Goal: Information Seeking & Learning: Learn about a topic

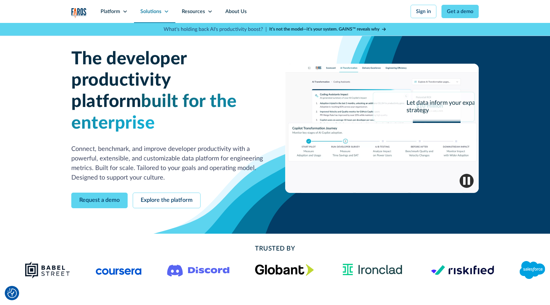
click at [146, 12] on div "Solutions" at bounding box center [150, 12] width 21 height 8
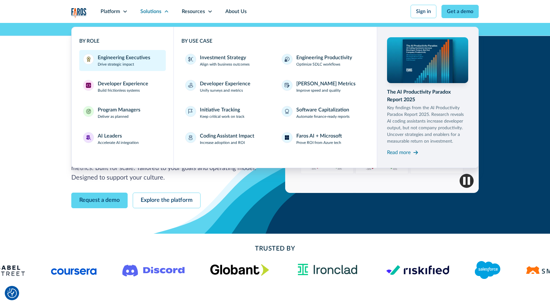
click at [116, 60] on div "Engineering Executives" at bounding box center [124, 58] width 52 height 8
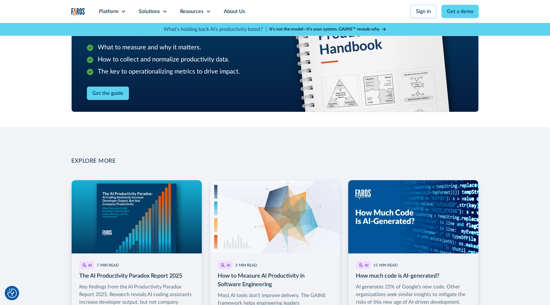
scroll to position [832, 0]
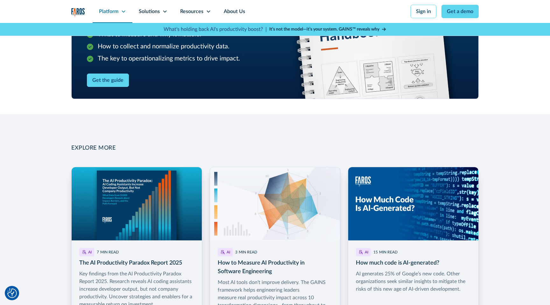
click at [122, 13] on icon at bounding box center [123, 11] width 5 height 5
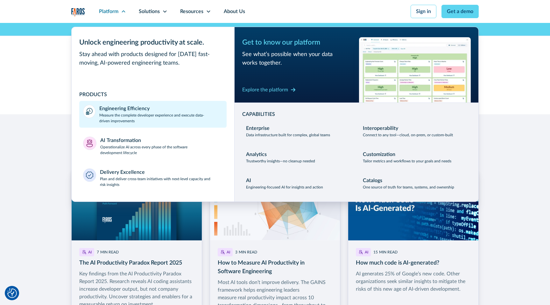
click at [132, 110] on div "Engineering Efficiency" at bounding box center [124, 109] width 50 height 8
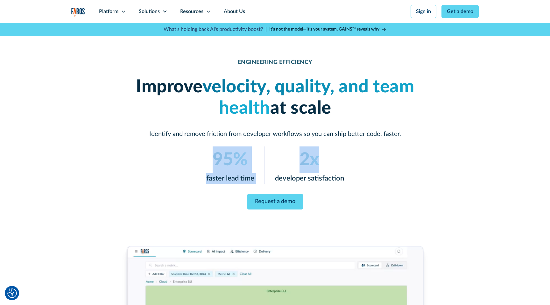
drag, startPoint x: 213, startPoint y: 158, endPoint x: 361, endPoint y: 166, distance: 147.8
click at [361, 166] on div "95% faster lead time 2x developer satisfaction" at bounding box center [274, 164] width 305 height 37
copy div "95% faster lead time 2x"
click at [104, 11] on div "Platform" at bounding box center [108, 12] width 19 height 8
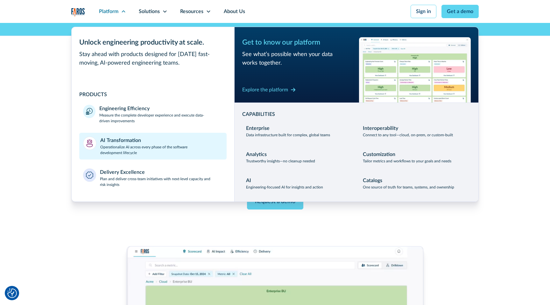
click at [132, 141] on div "AI Transformation" at bounding box center [120, 140] width 41 height 8
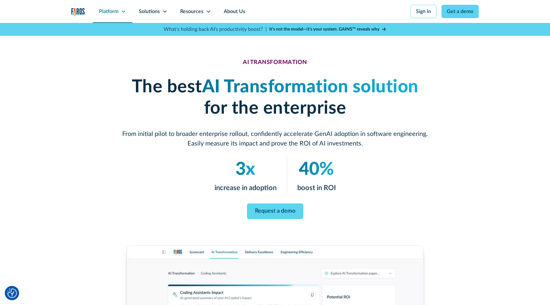
click at [121, 7] on div "Platform" at bounding box center [113, 11] width 40 height 23
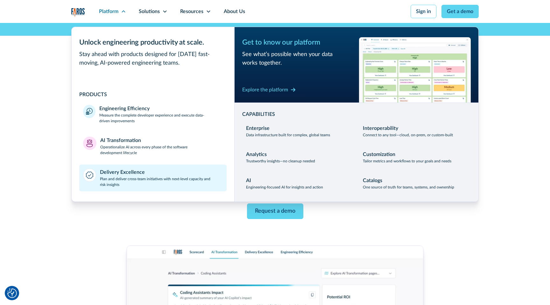
click at [127, 170] on div "Delivery Excellence" at bounding box center [122, 172] width 45 height 8
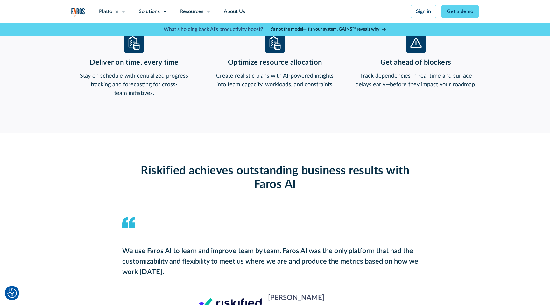
scroll to position [559, 0]
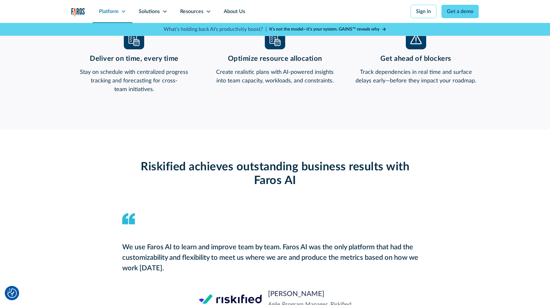
click at [121, 10] on icon at bounding box center [123, 11] width 5 height 5
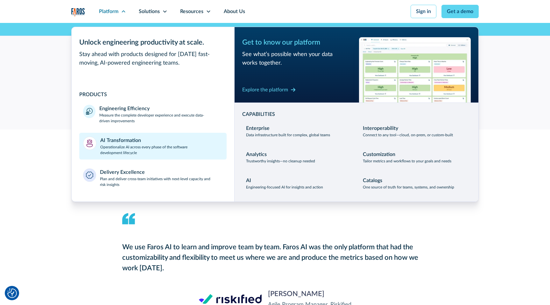
click at [117, 145] on p "Operationalize AI across every phase of the software development lifecycle" at bounding box center [161, 149] width 123 height 11
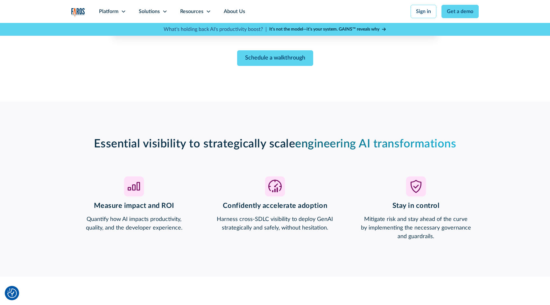
scroll to position [431, 0]
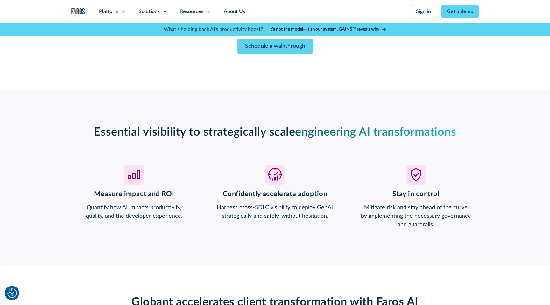
click at [229, 207] on p "Harness cross-SDLC visibility to deploy GenAI strategically and safely, without…" at bounding box center [275, 211] width 126 height 17
click at [244, 209] on p "Harness cross-SDLC visibility to deploy GenAI strategically and safely, without…" at bounding box center [275, 211] width 126 height 17
click at [257, 209] on p "Harness cross-SDLC visibility to deploy GenAI strategically and safely, without…" at bounding box center [275, 211] width 126 height 17
click at [374, 208] on p "Mitigate risk and stay ahead of the curve by implementing the necessary governa…" at bounding box center [416, 216] width 126 height 26
click at [391, 207] on p "Mitigate risk and stay ahead of the curve by implementing the necessary governa…" at bounding box center [416, 216] width 126 height 26
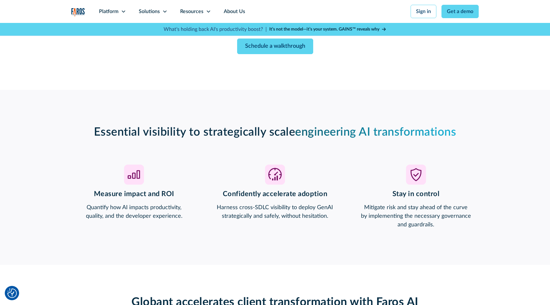
click at [402, 208] on p "Mitigate risk and stay ahead of the curve by implementing the necessary governa…" at bounding box center [416, 216] width 126 height 26
click at [414, 208] on p "Mitigate risk and stay ahead of the curve by implementing the necessary governa…" at bounding box center [416, 216] width 126 height 26
click at [428, 206] on p "Mitigate risk and stay ahead of the curve by implementing the necessary governa…" at bounding box center [416, 216] width 126 height 26
click at [441, 208] on p "Mitigate risk and stay ahead of the curve by implementing the necessary governa…" at bounding box center [416, 216] width 126 height 26
click at [447, 208] on p "Mitigate risk and stay ahead of the curve by implementing the necessary governa…" at bounding box center [416, 216] width 126 height 26
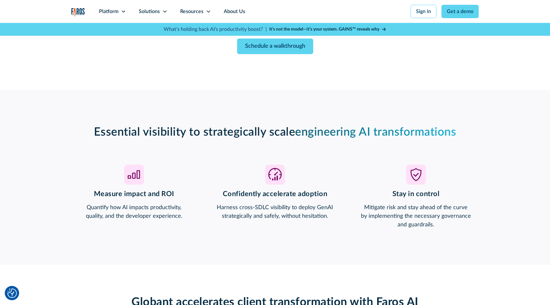
click at [459, 208] on p "Mitigate risk and stay ahead of the curve by implementing the necessary governa…" at bounding box center [416, 216] width 126 height 26
click at [364, 218] on p "Mitigate risk and stay ahead of the curve by implementing the necessary governa…" at bounding box center [416, 216] width 126 height 26
click at [381, 218] on p "Mitigate risk and stay ahead of the curve by implementing the necessary governa…" at bounding box center [416, 216] width 126 height 26
click at [408, 216] on p "Mitigate risk and stay ahead of the curve by implementing the necessary governa…" at bounding box center [416, 216] width 126 height 26
click at [424, 216] on p "Mitigate risk and stay ahead of the curve by implementing the necessary governa…" at bounding box center [416, 216] width 126 height 26
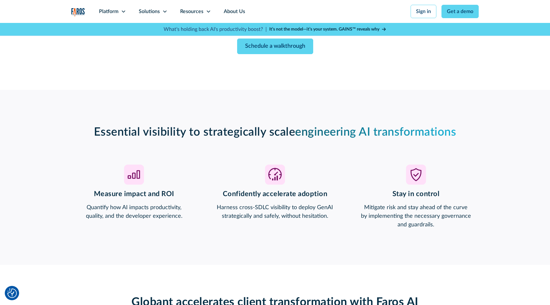
click at [455, 217] on p "Mitigate risk and stay ahead of the curve by implementing the necessary governa…" at bounding box center [416, 216] width 126 height 26
drag, startPoint x: 407, startPoint y: 222, endPoint x: 419, endPoint y: 222, distance: 12.1
click at [407, 222] on p "Mitigate risk and stay ahead of the curve by implementing the necessary governa…" at bounding box center [416, 216] width 126 height 26
click at [419, 222] on p "Mitigate risk and stay ahead of the curve by implementing the necessary governa…" at bounding box center [416, 216] width 126 height 26
click at [224, 207] on p "Harness cross-SDLC visibility to deploy GenAI strategically and safely, without…" at bounding box center [275, 211] width 126 height 17
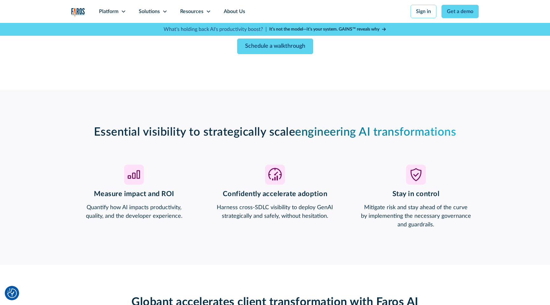
click at [246, 209] on p "Harness cross-SDLC visibility to deploy GenAI strategically and safely, without…" at bounding box center [275, 211] width 126 height 17
click at [254, 209] on p "Harness cross-SDLC visibility to deploy GenAI strategically and safely, without…" at bounding box center [275, 211] width 126 height 17
click at [279, 209] on p "Harness cross-SDLC visibility to deploy GenAI strategically and safely, without…" at bounding box center [275, 211] width 126 height 17
click at [292, 207] on p "Harness cross-SDLC visibility to deploy GenAI strategically and safely, without…" at bounding box center [275, 211] width 126 height 17
click at [305, 207] on p "Harness cross-SDLC visibility to deploy GenAI strategically and safely, without…" at bounding box center [275, 211] width 126 height 17
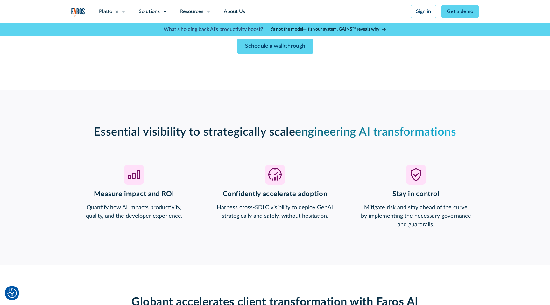
click at [320, 207] on p "Harness cross-SDLC visibility to deploy GenAI strategically and safely, without…" at bounding box center [275, 211] width 126 height 17
click at [233, 216] on p "Harness cross-SDLC visibility to deploy GenAI strategically and safely, without…" at bounding box center [275, 211] width 126 height 17
click at [258, 216] on p "Harness cross-SDLC visibility to deploy GenAI strategically and safely, without…" at bounding box center [275, 211] width 126 height 17
click at [275, 217] on p "Harness cross-SDLC visibility to deploy GenAI strategically and safely, without…" at bounding box center [275, 211] width 126 height 17
click at [291, 218] on p "Harness cross-SDLC visibility to deploy GenAI strategically and safely, without…" at bounding box center [275, 211] width 126 height 17
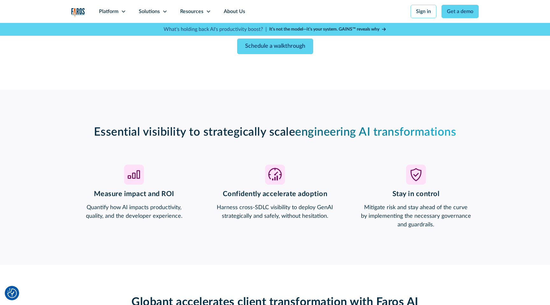
click at [307, 218] on p "Harness cross-SDLC visibility to deploy GenAI strategically and safely, without…" at bounding box center [275, 211] width 126 height 17
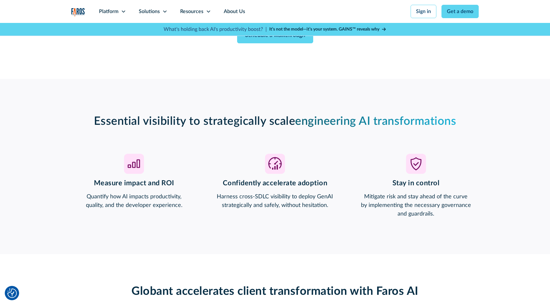
scroll to position [444, 0]
